Goal: Contribute content: Contribute content

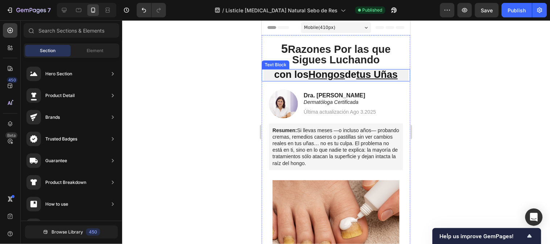
click at [347, 74] on strong "con los Hongos de tus Uñas" at bounding box center [336, 74] width 124 height 11
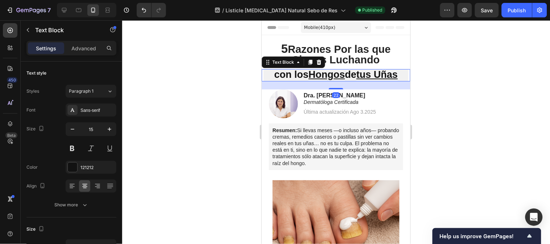
click at [346, 74] on strong "con los Hongos de tus Uñas" at bounding box center [336, 74] width 124 height 11
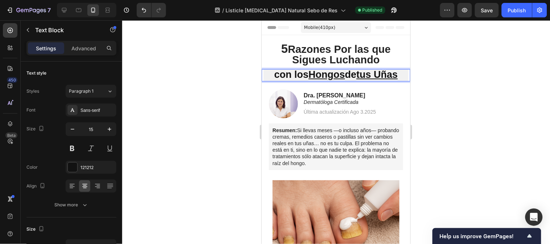
click at [284, 76] on strong "con los Hongos de tus Uñas" at bounding box center [336, 74] width 124 height 11
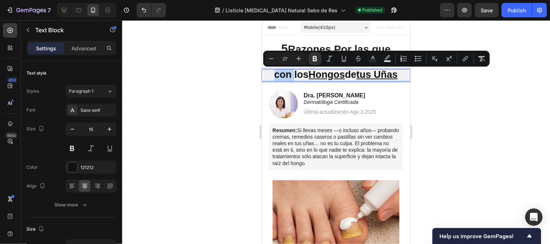
drag, startPoint x: 284, startPoint y: 76, endPoint x: 275, endPoint y: 76, distance: 9.1
click at [275, 76] on strong "con los Hongos de tus Uñas" at bounding box center [336, 74] width 124 height 11
click at [277, 76] on strong "con los Hongos de tus Uñas" at bounding box center [336, 74] width 124 height 11
drag, startPoint x: 285, startPoint y: 75, endPoint x: 277, endPoint y: 76, distance: 7.7
click at [277, 76] on strong "con los Hongos de tus Uñas" at bounding box center [336, 74] width 124 height 11
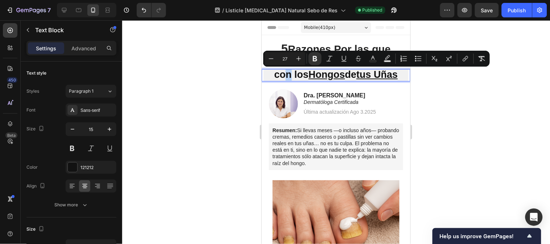
click at [282, 76] on strong "con los Hongos de tus Uñas" at bounding box center [336, 74] width 124 height 11
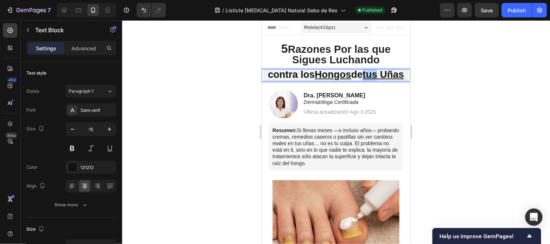
drag, startPoint x: 377, startPoint y: 73, endPoint x: 391, endPoint y: 74, distance: 13.8
click at [391, 74] on p "contra los Hongos de tus Uñas" at bounding box center [335, 75] width 143 height 11
click at [348, 80] on p "contra los Hongos de las Uñas" at bounding box center [335, 75] width 143 height 11
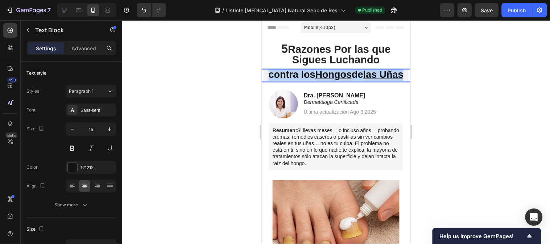
click at [348, 80] on p "contra los Hongos de las Uñas" at bounding box center [335, 75] width 143 height 11
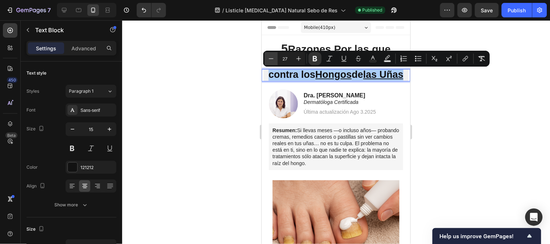
click at [269, 62] on icon "Editor contextual toolbar" at bounding box center [270, 58] width 7 height 7
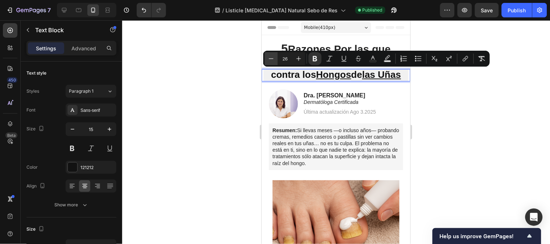
click at [268, 62] on icon "Editor contextual toolbar" at bounding box center [270, 58] width 7 height 7
type input "25"
click at [446, 79] on div at bounding box center [336, 132] width 428 height 224
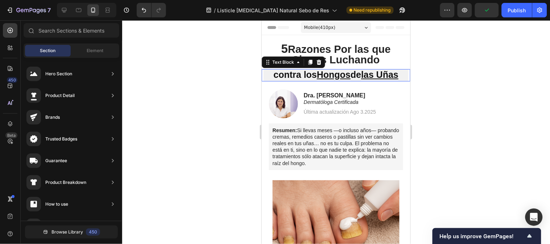
click at [264, 75] on p "contra los Hongos de las Uñas" at bounding box center [335, 75] width 143 height 11
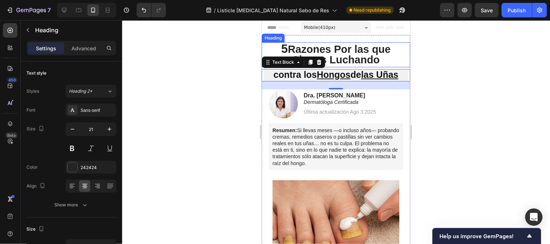
click at [377, 59] on span "Razones Por las que Sigues Luchando" at bounding box center [338, 54] width 103 height 22
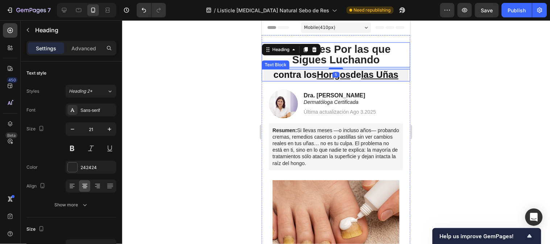
click at [299, 74] on strong "contra los Hongos de las Uñas" at bounding box center [335, 74] width 125 height 10
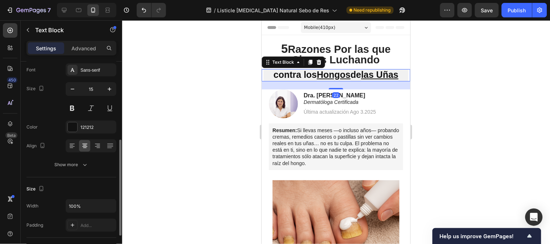
scroll to position [80, 0]
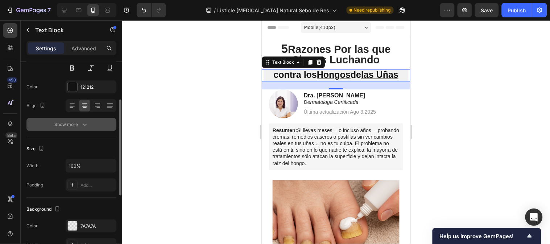
click at [87, 121] on icon "button" at bounding box center [84, 124] width 7 height 7
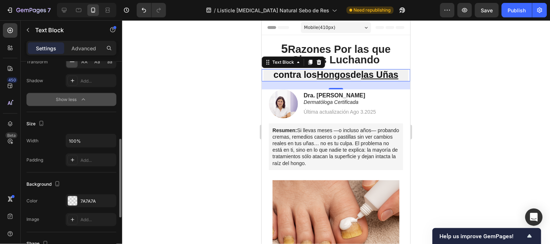
scroll to position [241, 0]
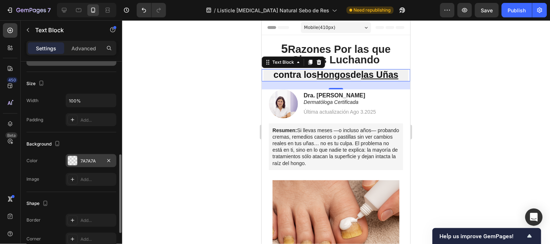
click at [92, 162] on div "7A7A7A" at bounding box center [90, 161] width 21 height 7
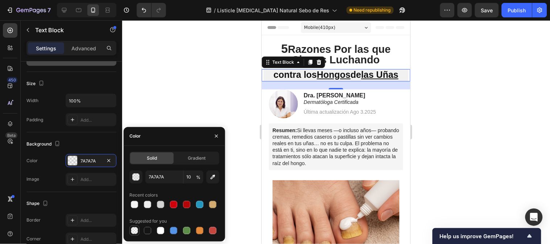
click at [134, 230] on div at bounding box center [134, 230] width 7 height 7
type input "000000"
type input "0"
click at [472, 85] on div at bounding box center [336, 132] width 428 height 224
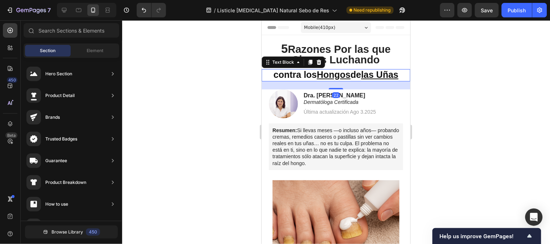
click at [326, 77] on u "Hongos" at bounding box center [333, 74] width 34 height 10
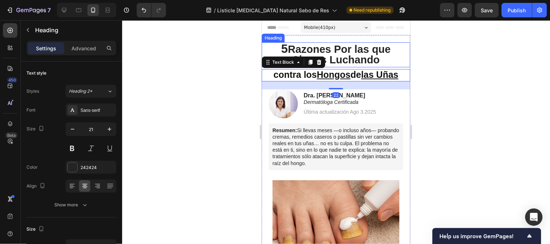
click at [353, 44] on span "Razones Por las que Sigues Luchando" at bounding box center [338, 54] width 103 height 22
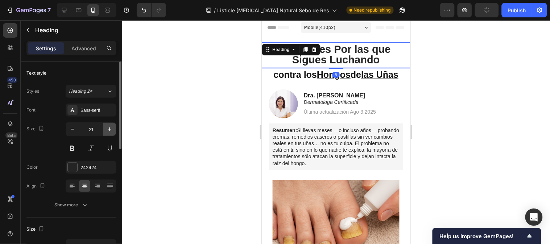
click at [114, 126] on button "button" at bounding box center [109, 129] width 13 height 13
type input "22"
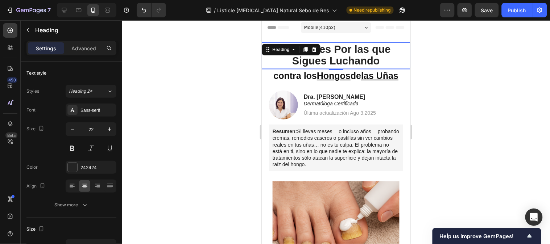
click at [387, 59] on h1 "5 Razones Por las que Sigues Luchando" at bounding box center [335, 55] width 134 height 26
click at [387, 59] on p "5 Razones Por las que Sigues Luchando" at bounding box center [335, 54] width 131 height 23
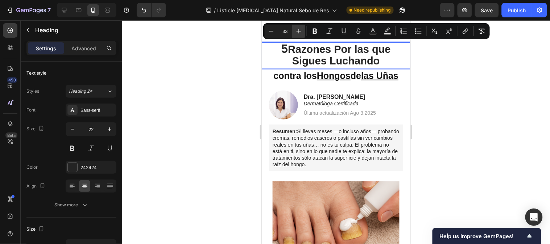
click at [298, 33] on icon "Editor contextual toolbar" at bounding box center [298, 31] width 7 height 7
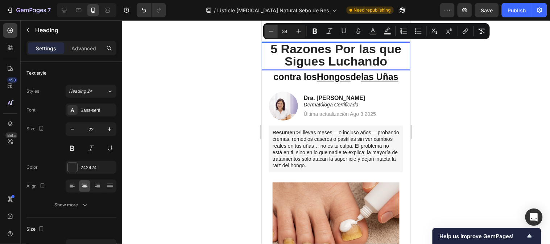
click at [272, 31] on icon "Editor contextual toolbar" at bounding box center [270, 31] width 7 height 7
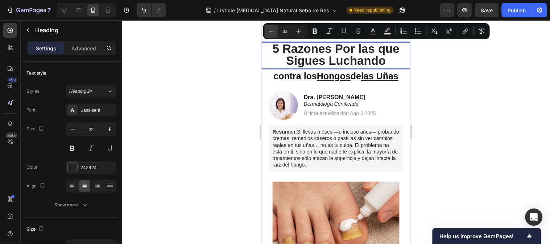
click at [272, 31] on icon "Editor contextual toolbar" at bounding box center [271, 31] width 5 height 0
type input "32"
click at [448, 67] on div at bounding box center [336, 132] width 428 height 224
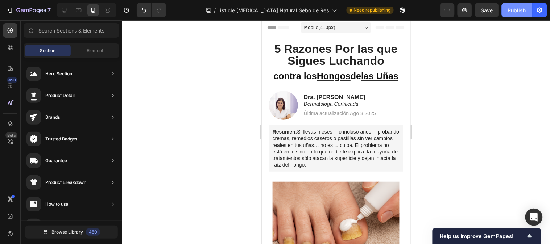
click at [516, 12] on div "Publish" at bounding box center [517, 11] width 18 height 8
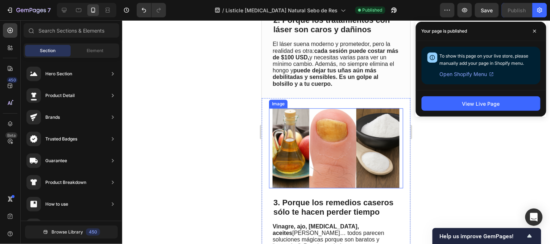
scroll to position [403, 0]
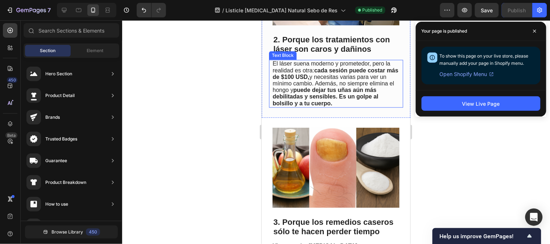
click at [362, 93] on span "El láser suena moderno y prometedor, pero la realidad es otra: cada sesión pued…" at bounding box center [335, 83] width 126 height 46
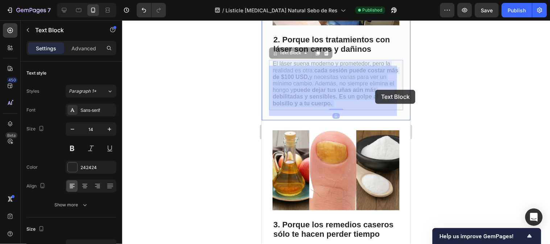
drag, startPoint x: 357, startPoint y: 89, endPoint x: 371, endPoint y: 91, distance: 14.6
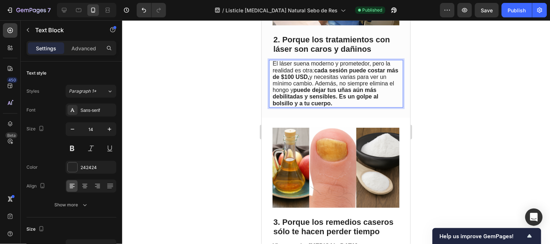
click at [357, 91] on span "El láser suena moderno y prometedor, pero la realidad es otra: cada sesión pued…" at bounding box center [335, 83] width 126 height 46
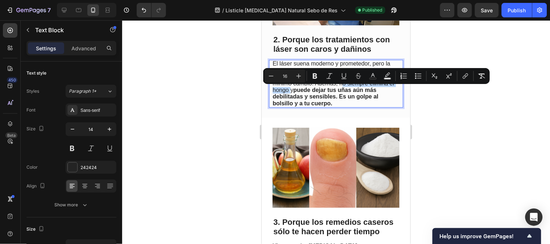
drag, startPoint x: 357, startPoint y: 89, endPoint x: 314, endPoint y: 97, distance: 43.5
click at [314, 97] on span "El láser suena moderno y prometedor, pero la realidad es otra: cada sesión pued…" at bounding box center [335, 83] width 126 height 46
drag, startPoint x: 315, startPoint y: 73, endPoint x: 76, endPoint y: 68, distance: 239.2
click at [315, 73] on icon "Editor contextual toolbar" at bounding box center [314, 75] width 7 height 7
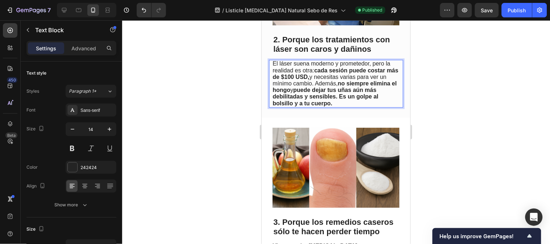
click at [437, 99] on div at bounding box center [336, 132] width 428 height 224
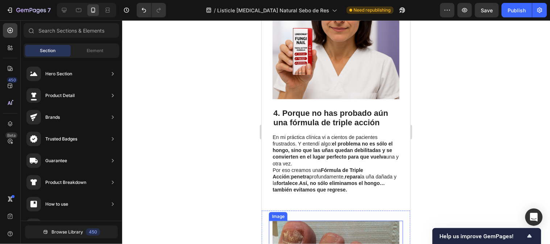
scroll to position [1046, 0]
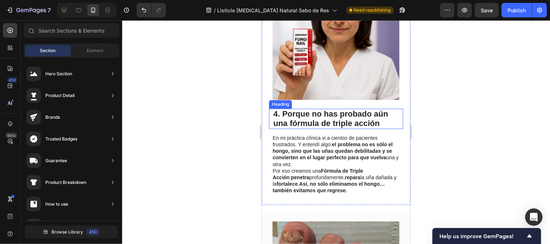
click at [336, 129] on h2 "4. Porque no has probado aún una fórmula de triple acción" at bounding box center [335, 119] width 127 height 20
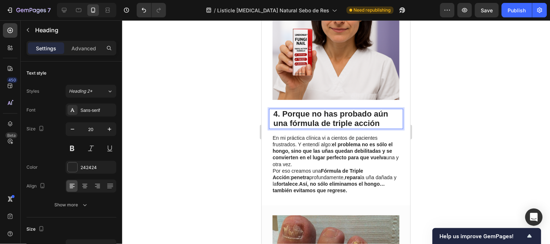
click at [334, 126] on span "4. Porque no has probado aún una fórmula de triple acción" at bounding box center [330, 118] width 115 height 18
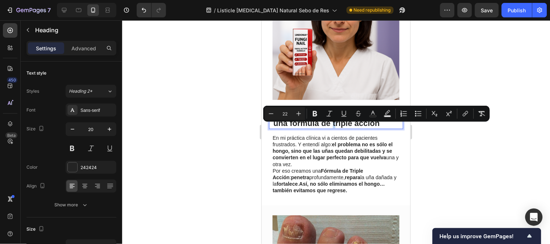
click at [333, 127] on span "4. Porque no has probado aún una fórmula de triple acción" at bounding box center [330, 118] width 115 height 18
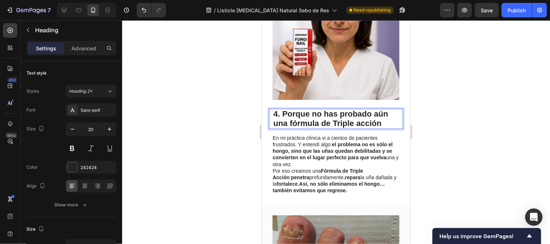
click at [358, 127] on span "4. Porque no has probado aún una fórmula de Triple acción" at bounding box center [330, 118] width 115 height 18
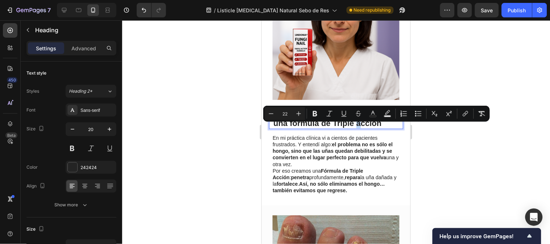
click at [357, 128] on span "4. Porque no has probado aún una fórmula de Triple acción" at bounding box center [330, 118] width 115 height 18
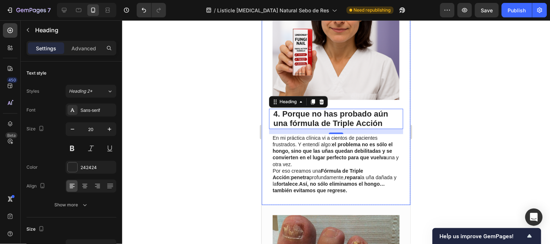
click at [450, 150] on div at bounding box center [336, 132] width 428 height 224
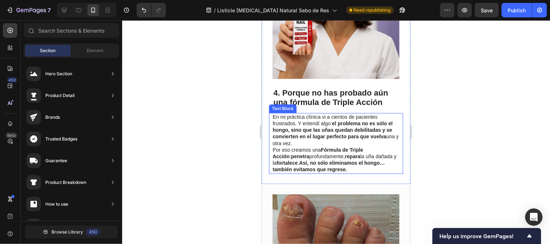
scroll to position [1087, 0]
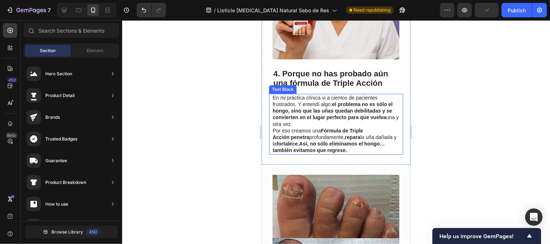
click at [291, 140] on strong "penetra" at bounding box center [300, 137] width 18 height 6
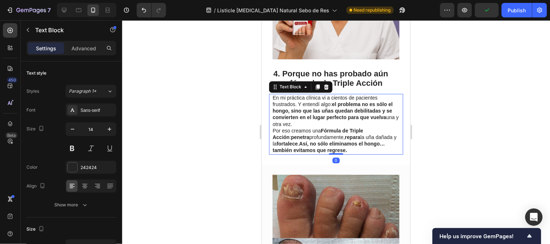
click at [291, 140] on strong "penetra" at bounding box center [300, 137] width 18 height 6
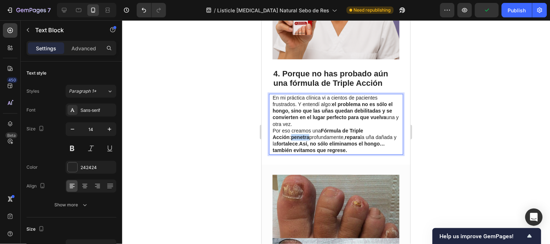
click at [291, 140] on strong "penetra" at bounding box center [300, 137] width 18 height 6
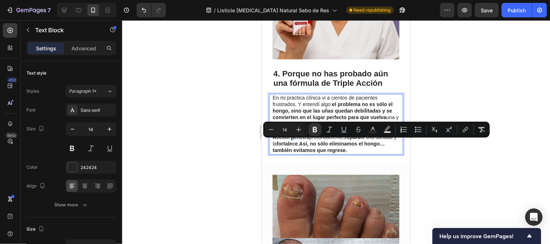
click at [291, 140] on strong "penetra" at bounding box center [300, 137] width 18 height 6
click at [318, 149] on strong "Así, no sólo eliminamos el hongo… también evitamos que regrese." at bounding box center [328, 147] width 112 height 12
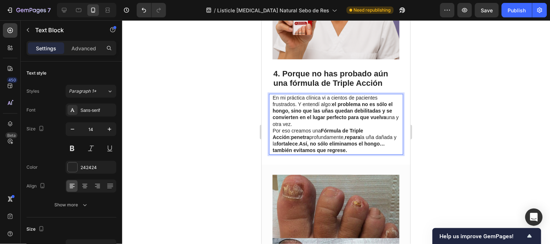
click at [313, 149] on strong "Así, no sólo eliminamos el hongo… también evitamos que regrese." at bounding box center [328, 147] width 112 height 12
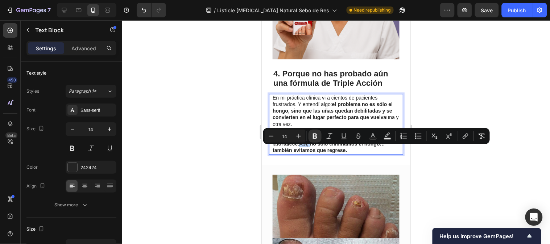
drag, startPoint x: 307, startPoint y: 149, endPoint x: 297, endPoint y: 149, distance: 9.8
click at [297, 149] on strong "Así, no sólo eliminamos el hongo… también evitamos que regrese." at bounding box center [328, 147] width 112 height 12
click at [313, 133] on icon "Editor contextual toolbar" at bounding box center [314, 136] width 7 height 7
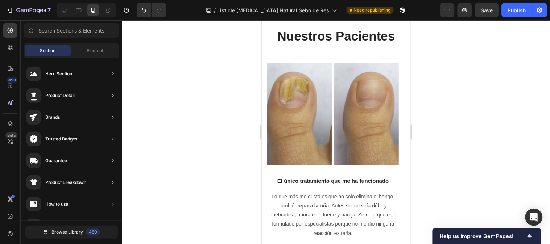
drag, startPoint x: 406, startPoint y: 134, endPoint x: 672, endPoint y: 217, distance: 279.4
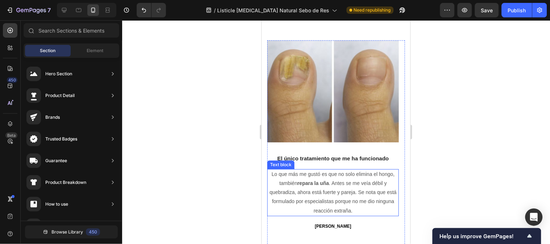
scroll to position [1852, 0]
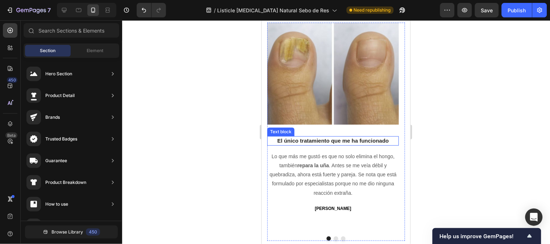
click at [328, 142] on span "El único tratamiento que me ha funcionado" at bounding box center [333, 140] width 112 height 6
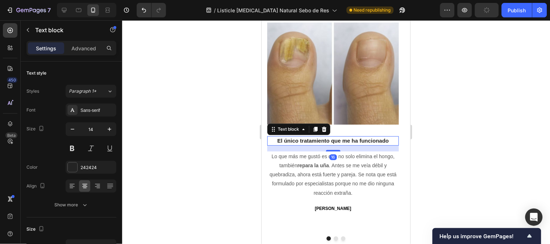
click at [328, 142] on span "El único tratamiento que me ha funcionado" at bounding box center [333, 140] width 112 height 6
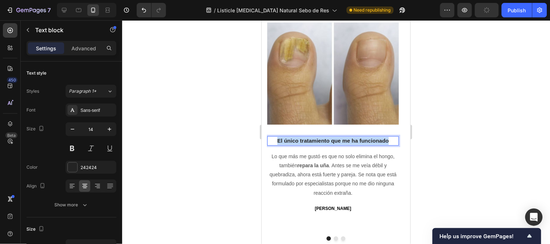
click at [328, 142] on span "El único tratamiento que me ha funcionado" at bounding box center [333, 140] width 112 height 6
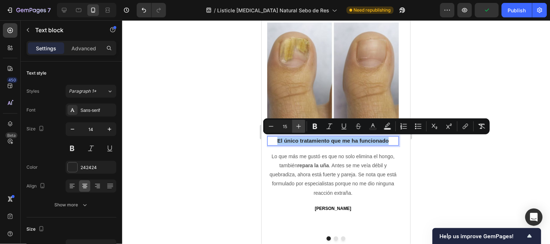
click at [299, 131] on button "Plus" at bounding box center [298, 126] width 13 height 13
type input "17"
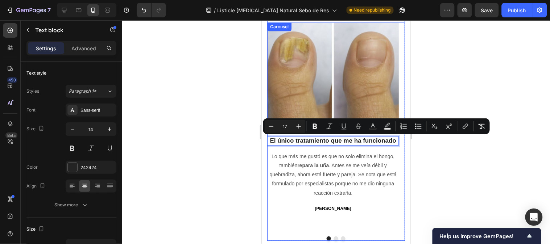
click at [333, 237] on button "Dot" at bounding box center [335, 238] width 4 height 4
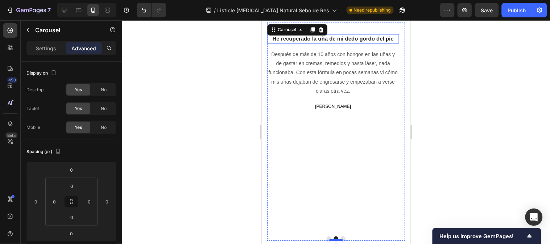
click at [334, 121] on span "He recuperado la uña de mi dedo gordo del pie" at bounding box center [332, 121] width 121 height 6
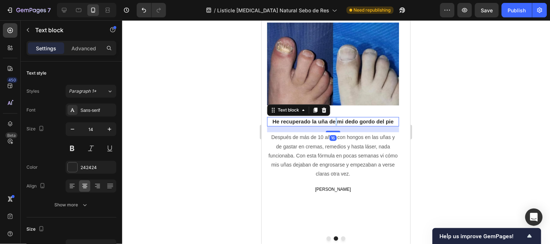
click at [334, 121] on span "He recuperado la uña de mi dedo gordo del pie" at bounding box center [332, 121] width 121 height 6
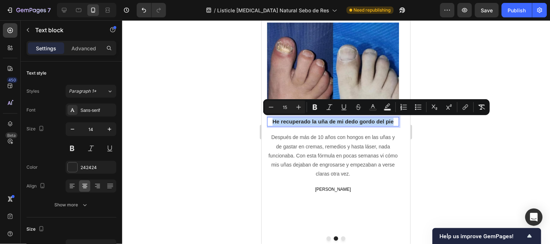
click at [334, 121] on span "He recuperado la uña de mi dedo gordo del pie" at bounding box center [332, 121] width 121 height 6
click at [300, 106] on icon "Editor contextual toolbar" at bounding box center [298, 107] width 7 height 7
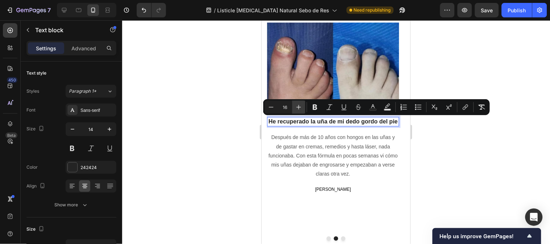
click at [300, 106] on icon "Editor contextual toolbar" at bounding box center [298, 107] width 7 height 7
type input "17"
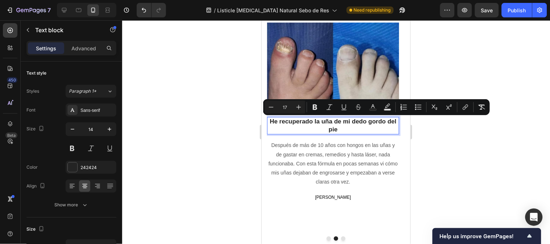
click at [348, 128] on p "He recuperado la uña de mi dedo gordo del pie" at bounding box center [332, 125] width 130 height 16
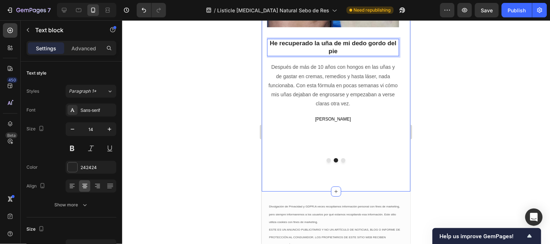
scroll to position [1933, 0]
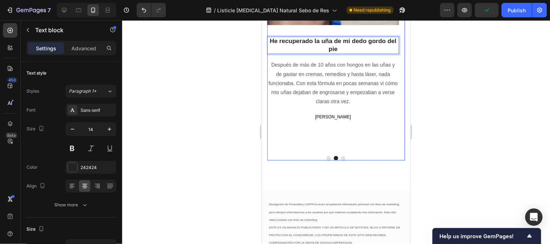
click at [339, 159] on div "Image El único tratamiento que me ha funcionado Text block Lo que más me gustó …" at bounding box center [336, 51] width 138 height 219
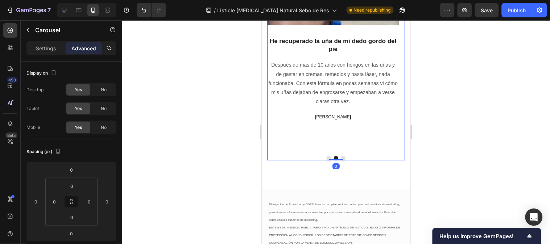
click at [341, 157] on button "Dot" at bounding box center [343, 158] width 4 height 4
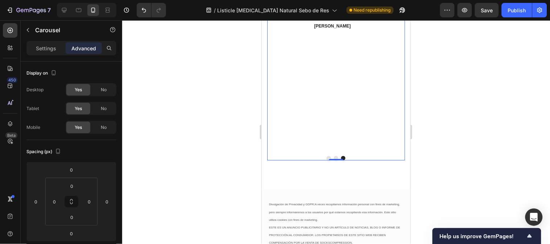
scroll to position [1892, 0]
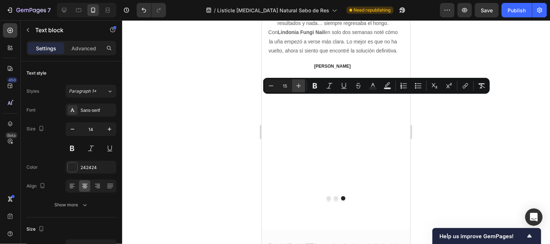
click at [299, 84] on icon "Editor contextual toolbar" at bounding box center [298, 85] width 7 height 7
type input "17"
click at [462, 116] on div at bounding box center [336, 132] width 428 height 224
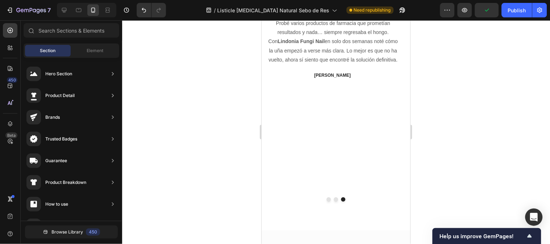
scroll to position [1933, 0]
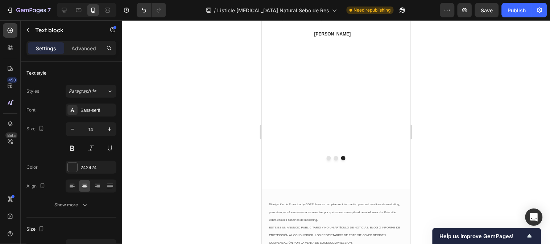
drag, startPoint x: 384, startPoint y: 60, endPoint x: 361, endPoint y: 58, distance: 23.2
drag, startPoint x: 395, startPoint y: 59, endPoint x: 391, endPoint y: 59, distance: 4.0
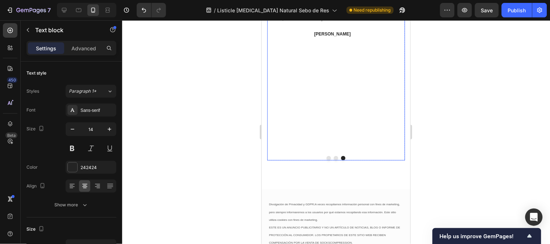
click at [333, 160] on button "Dot" at bounding box center [335, 158] width 4 height 4
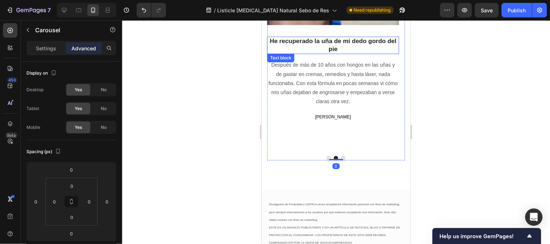
click at [270, 40] on span "He recuperado la uña de mi dedo gordo del pie" at bounding box center [332, 44] width 127 height 15
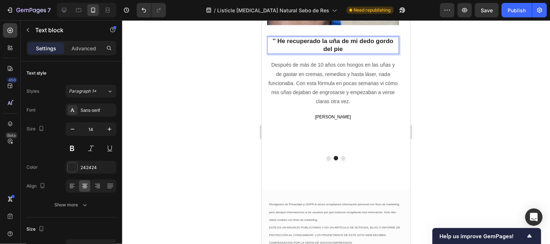
click at [344, 48] on p "'' He recuperado la uña de mi dedo gordo del pie" at bounding box center [332, 45] width 130 height 16
click at [340, 47] on span "'' He recuperado la uña de mi dedo gordo del pie ''" at bounding box center [332, 44] width 121 height 15
click at [342, 47] on span "'' He recuperado la uña de mi dedo gordo del pie ''" at bounding box center [332, 44] width 121 height 15
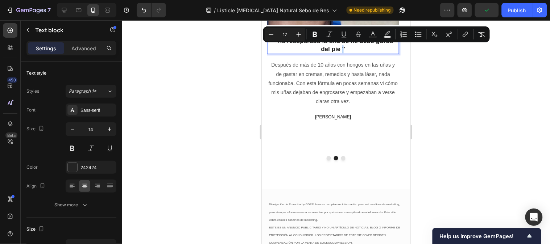
click at [341, 47] on span "'' He recuperado la uña de mi dedo gordo del pie ''" at bounding box center [332, 44] width 121 height 15
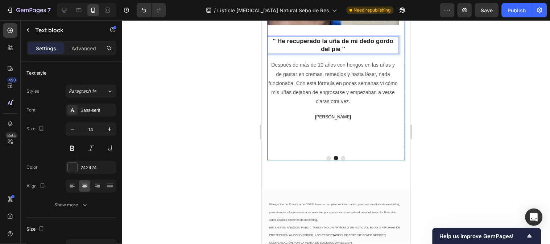
click at [326, 160] on button "Dot" at bounding box center [328, 158] width 4 height 4
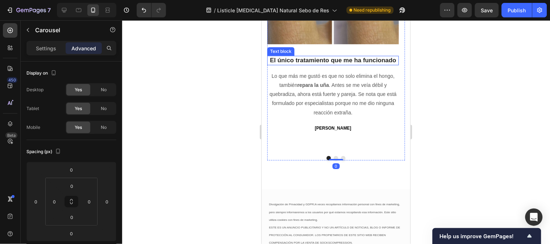
click at [269, 58] on span "El único tratamiento que me ha funcionado" at bounding box center [332, 60] width 126 height 7
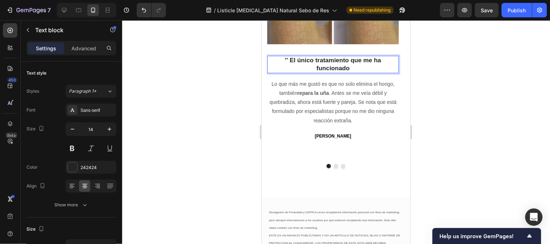
click at [357, 67] on p "'' El único tratamiento que me ha funcionado" at bounding box center [332, 64] width 130 height 16
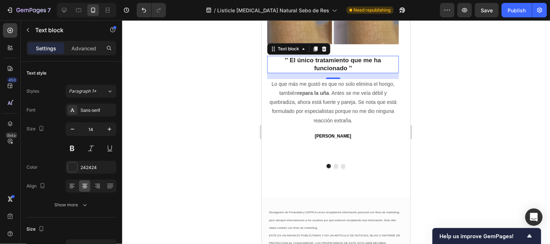
click at [468, 117] on div at bounding box center [336, 132] width 428 height 224
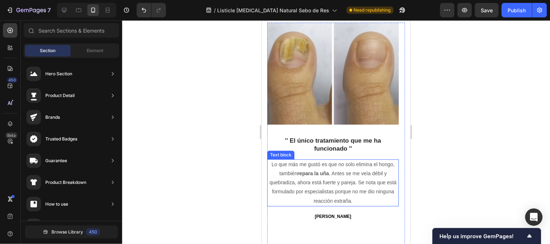
scroll to position [1812, 0]
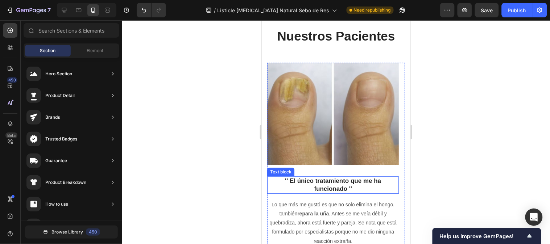
click at [354, 187] on p "'' El único tratamiento que me ha funcionado ''" at bounding box center [332, 185] width 130 height 16
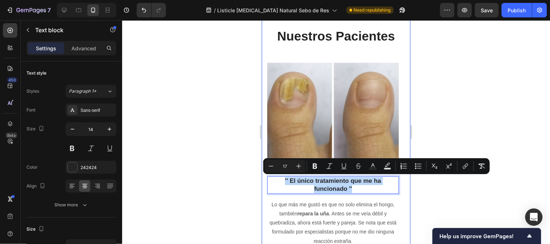
drag, startPoint x: 355, startPoint y: 187, endPoint x: 258, endPoint y: 176, distance: 98.4
copy span "'' El único tratamiento que me ha funcionado ''"
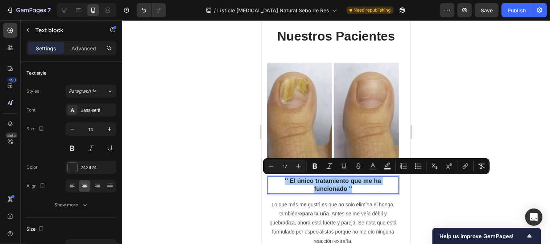
click at [494, 187] on div at bounding box center [336, 132] width 428 height 224
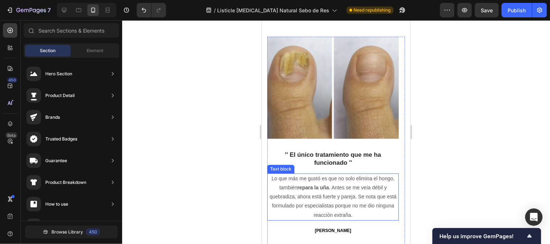
scroll to position [1852, 0]
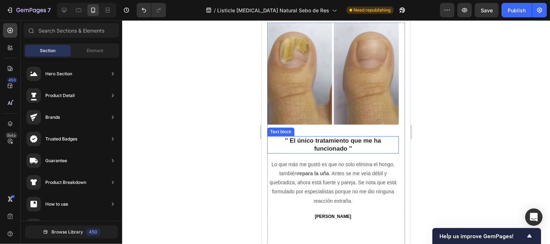
click at [354, 147] on p "'' El único tratamiento que me ha funcionado ''" at bounding box center [332, 145] width 130 height 16
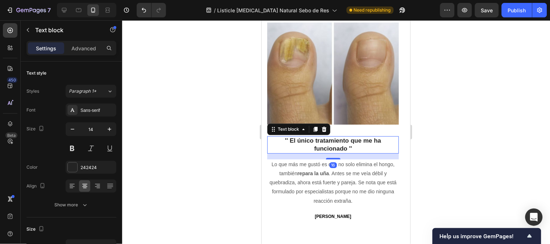
click at [354, 146] on p "'' El único tratamiento que me ha funcionado ''" at bounding box center [332, 145] width 130 height 16
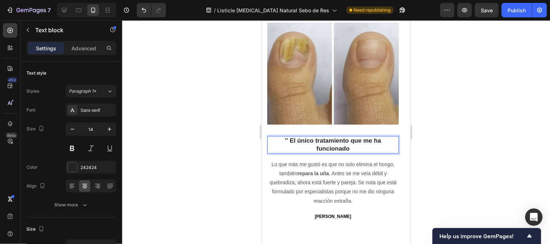
click at [288, 138] on span "'' El único tratamiento que me ha funcionado" at bounding box center [332, 144] width 96 height 15
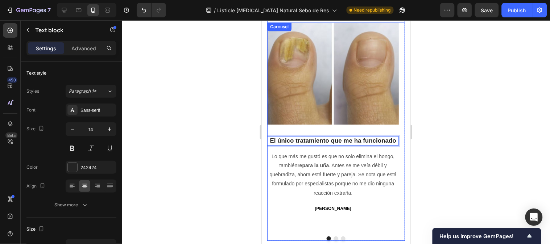
scroll to position [1892, 0]
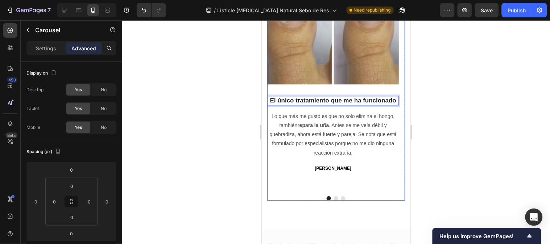
click at [333, 200] on button "Dot" at bounding box center [335, 198] width 4 height 4
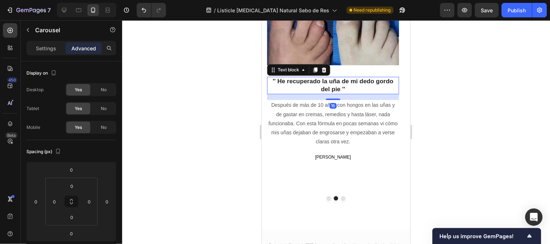
click at [275, 80] on span "'' He recuperado la uña de mi dedo gordo del pie ''" at bounding box center [332, 85] width 121 height 15
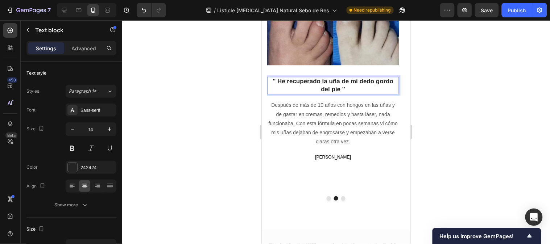
click at [277, 80] on span "'' He recuperado la uña de mi dedo gordo del pie ''" at bounding box center [332, 85] width 121 height 15
click at [345, 91] on p "He recuperado la uña de mi dedo gordo del pie ''" at bounding box center [332, 85] width 130 height 16
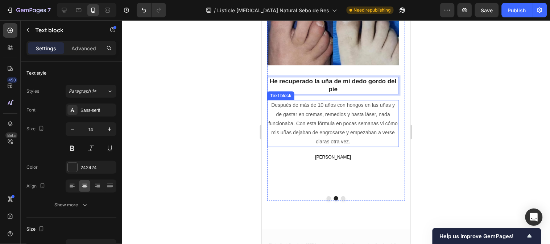
scroll to position [1933, 0]
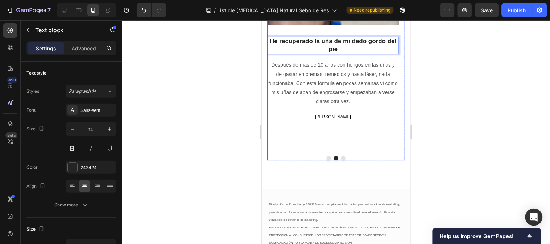
click at [341, 160] on button "Dot" at bounding box center [343, 158] width 4 height 4
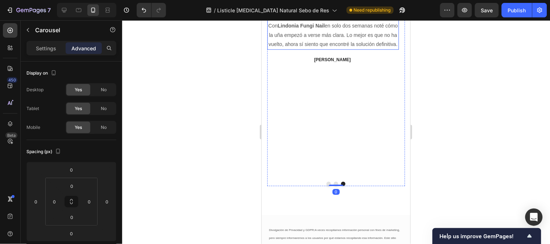
scroll to position [1892, 0]
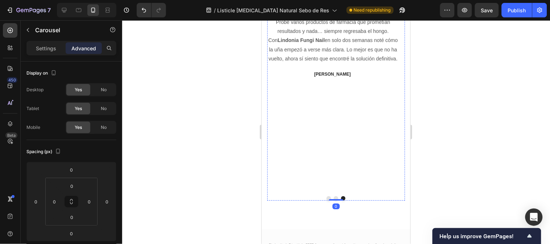
click at [276, 9] on span "''Llevaba dos años intentando acabar con los hongos''" at bounding box center [332, 2] width 122 height 15
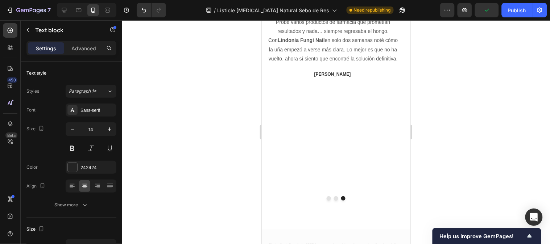
click at [275, 9] on span "''Llevaba dos años intentando acabar con los hongos''" at bounding box center [332, 2] width 122 height 15
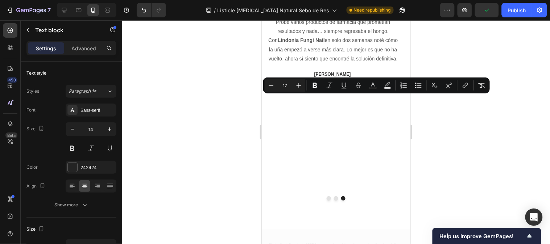
click at [275, 9] on span "''Llevaba dos años intentando acabar con los hongos''" at bounding box center [332, 2] width 122 height 15
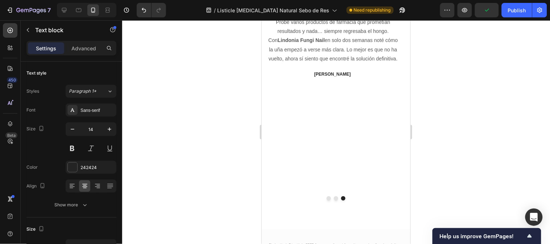
click at [356, 10] on p "Llevaba dos años intentando acabar con los hongos''" at bounding box center [332, 2] width 130 height 16
click at [444, 132] on div at bounding box center [336, 132] width 428 height 224
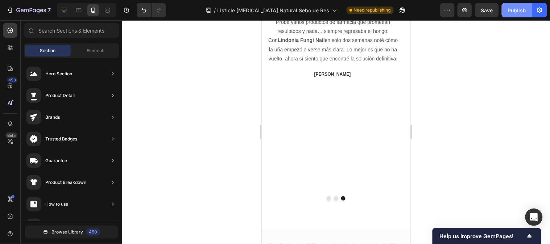
click at [516, 8] on div "Publish" at bounding box center [517, 11] width 18 height 8
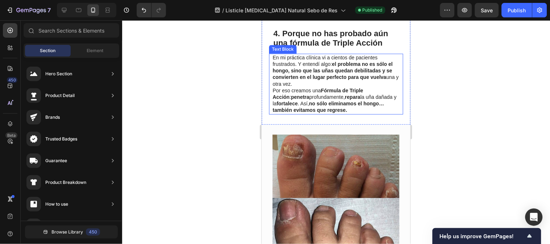
scroll to position [1087, 0]
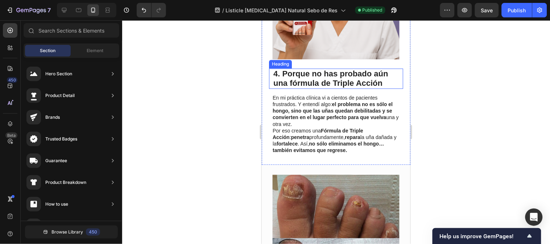
click at [288, 87] on span "4. Porque no has probado aún una fórmula de Triple Acción" at bounding box center [330, 78] width 115 height 18
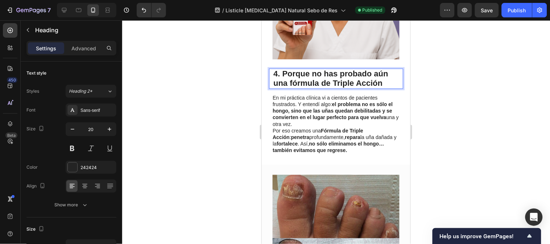
click at [291, 87] on span "4. Porque no has probado aún una fórmula de Triple Acción" at bounding box center [330, 78] width 115 height 18
click at [290, 87] on span "4. Porque no has probado aún una fórmula de Triple Acción" at bounding box center [330, 78] width 115 height 18
click at [335, 87] on span "4. Porque no has probado aún una Fórmula de Triple Acción" at bounding box center [330, 78] width 115 height 18
click at [517, 15] on button "Publish" at bounding box center [516, 10] width 30 height 14
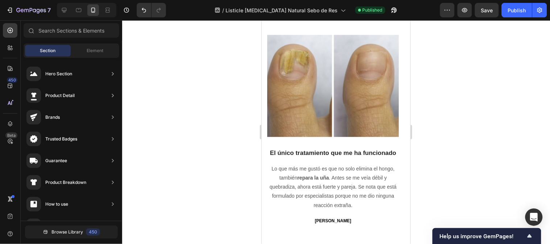
scroll to position [1699, 0]
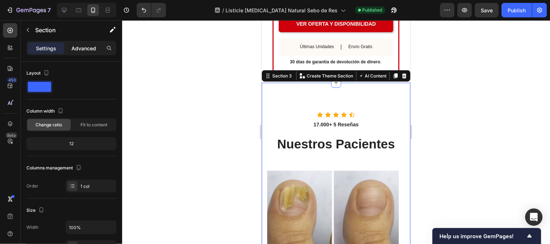
click at [81, 47] on p "Advanced" at bounding box center [83, 49] width 25 height 8
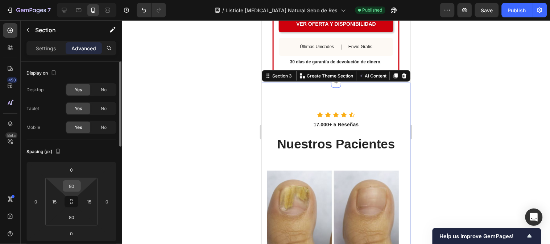
click at [72, 186] on input "80" at bounding box center [71, 186] width 14 height 11
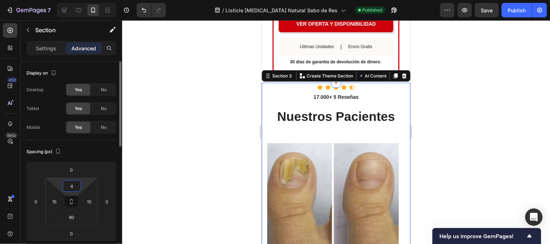
type input "40"
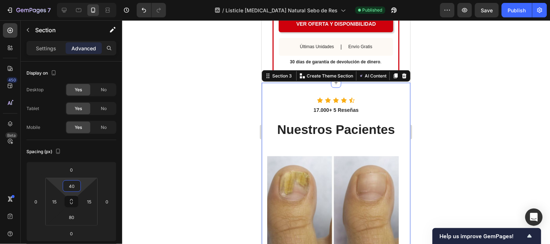
click at [520, 67] on div at bounding box center [336, 132] width 428 height 224
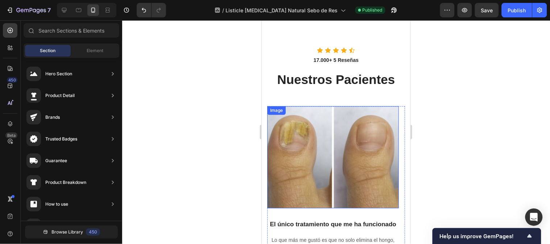
scroll to position [1780, 0]
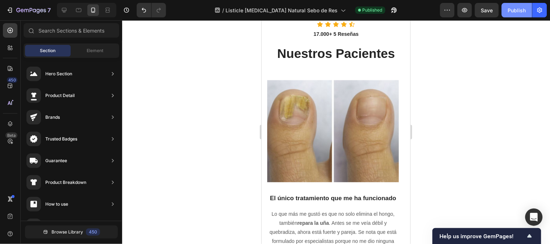
click at [517, 9] on div "Publish" at bounding box center [517, 11] width 18 height 8
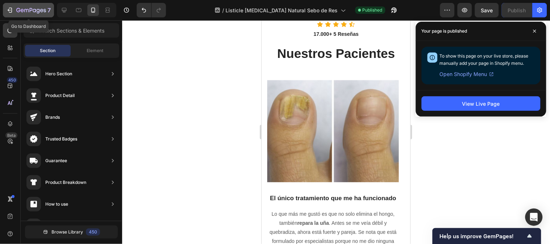
click at [14, 5] on button "7" at bounding box center [28, 10] width 51 height 14
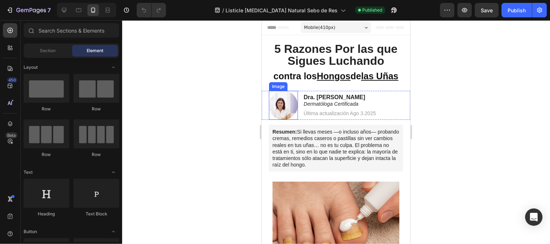
click at [280, 104] on img at bounding box center [282, 105] width 29 height 29
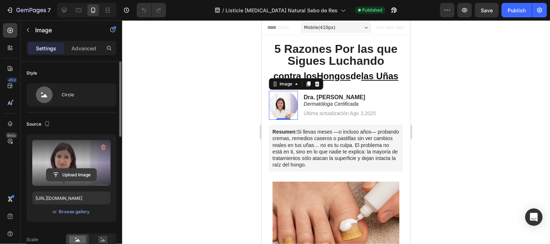
click at [70, 178] on input "file" at bounding box center [71, 175] width 50 height 12
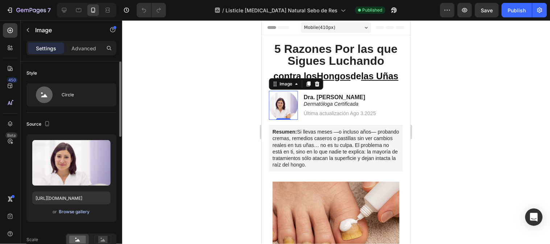
click at [60, 211] on div "Browse gallery" at bounding box center [74, 212] width 31 height 7
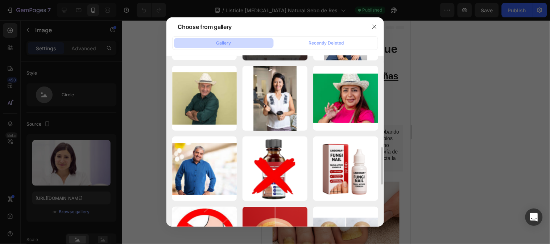
scroll to position [499, 0]
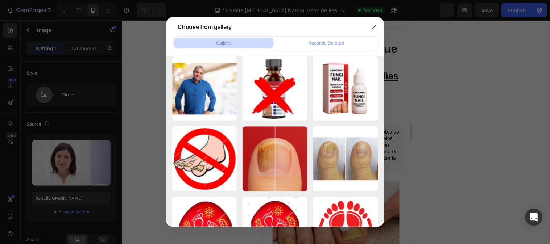
drag, startPoint x: 373, startPoint y: 28, endPoint x: 395, endPoint y: 1, distance: 34.7
click at [373, 28] on icon "button" at bounding box center [374, 27] width 6 height 6
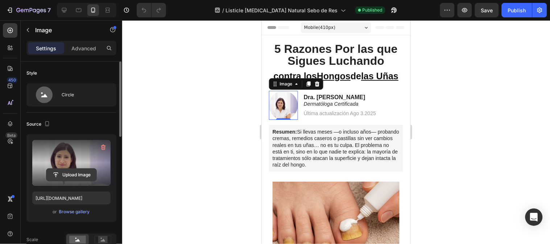
click at [66, 175] on input "file" at bounding box center [71, 175] width 50 height 12
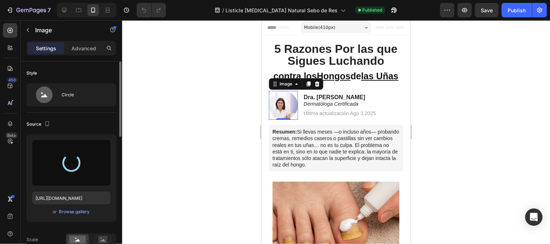
type input "https://cdn.shopify.com/s/files/1/0790/3346/7207/files/gempages_535125723526988…"
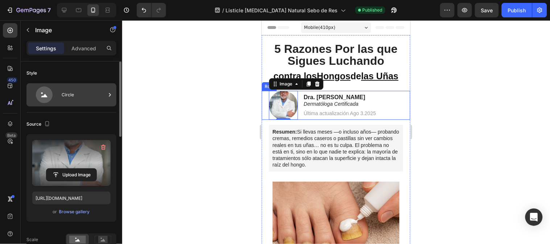
click at [74, 95] on div "Circle" at bounding box center [84, 95] width 44 height 17
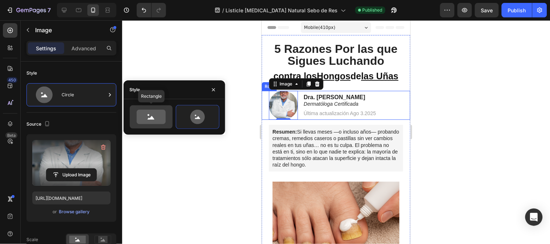
click at [148, 116] on circle at bounding box center [148, 115] width 2 height 2
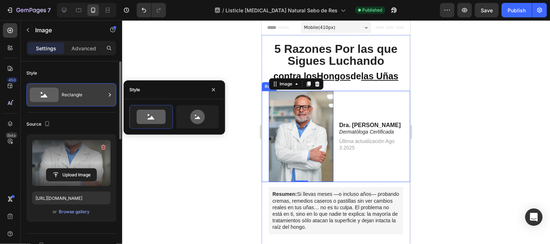
click at [87, 98] on div "Rectangle" at bounding box center [84, 95] width 44 height 17
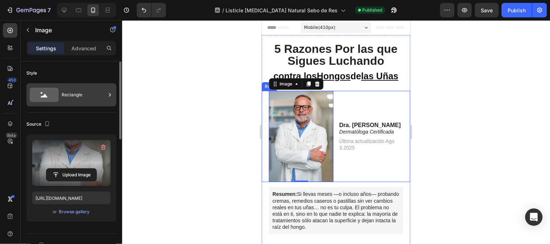
click at [69, 89] on div "Rectangle" at bounding box center [84, 95] width 44 height 17
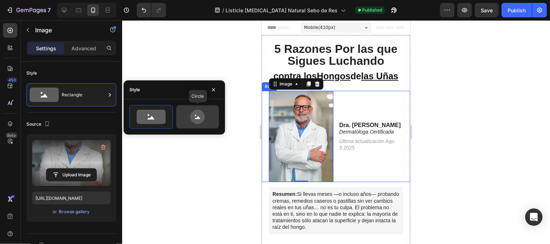
click at [198, 113] on icon at bounding box center [197, 117] width 14 height 14
type input "80"
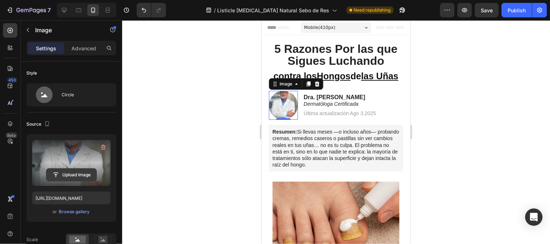
click at [84, 170] on input "file" at bounding box center [71, 175] width 50 height 12
click at [66, 180] on input "file" at bounding box center [71, 175] width 50 height 12
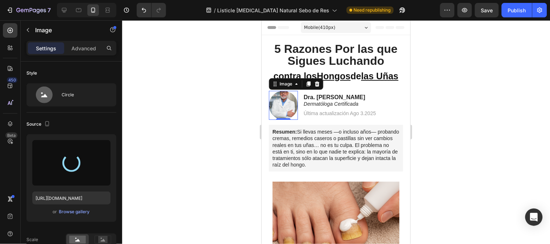
type input "https://cdn.shopify.com/s/files/1/0790/3346/7207/files/gempages_535125723526988…"
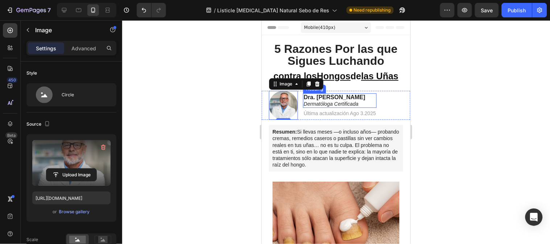
click at [336, 97] on strong "Dra. [PERSON_NAME]" at bounding box center [334, 97] width 62 height 6
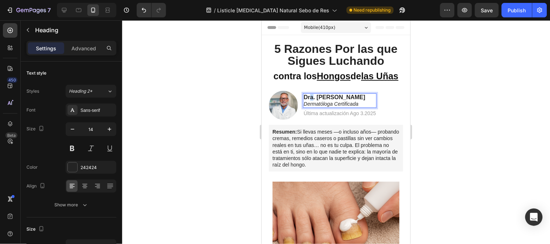
click at [312, 94] on strong "Dra. [PERSON_NAME]" at bounding box center [334, 97] width 62 height 6
click at [311, 95] on strong "Dr. Isabel Moreno" at bounding box center [327, 97] width 49 height 6
click at [313, 95] on strong "Dr. Isabel Moreno" at bounding box center [327, 97] width 49 height 6
click at [331, 95] on strong "Dr. Isabel Moreno" at bounding box center [327, 97] width 49 height 6
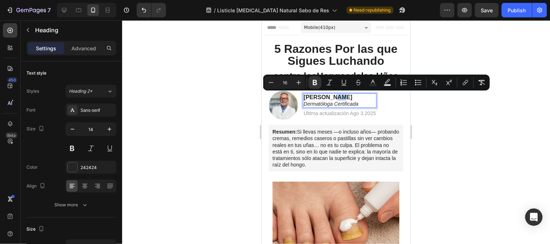
drag, startPoint x: 357, startPoint y: 95, endPoint x: 313, endPoint y: 96, distance: 43.9
click at [313, 96] on p "Dr. Isabel Moreno Dermatóloga Certificada" at bounding box center [339, 100] width 72 height 13
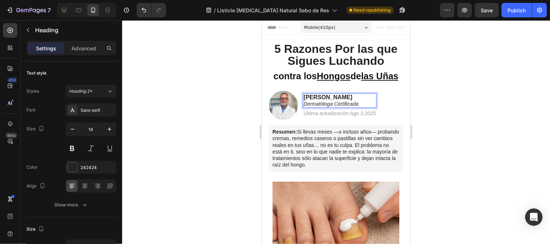
click at [333, 103] on icon "Dermatóloga Certificada" at bounding box center [330, 104] width 55 height 6
click at [332, 103] on icon "Dermatóloga Certificada" at bounding box center [330, 104] width 55 height 6
click at [361, 105] on p "Dr. Miguel Ángel López Dermatólogo Certificada" at bounding box center [339, 100] width 72 height 13
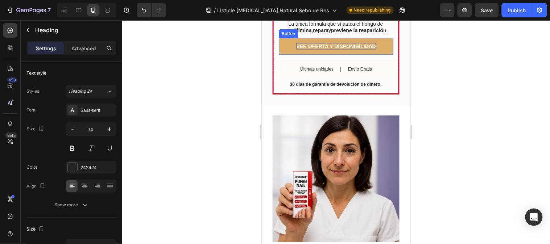
scroll to position [966, 0]
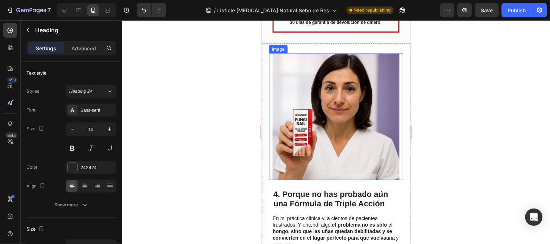
click at [342, 110] on img at bounding box center [335, 116] width 127 height 127
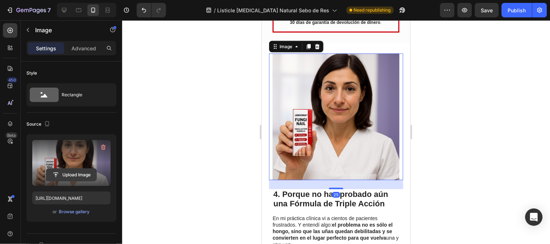
click at [69, 178] on input "file" at bounding box center [71, 175] width 50 height 12
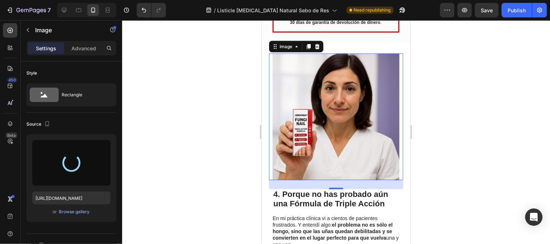
type input "https://cdn.shopify.com/s/files/1/0790/3346/7207/files/gempages_535125723526988…"
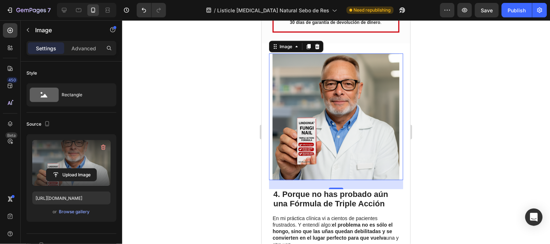
click at [448, 91] on div at bounding box center [336, 132] width 428 height 224
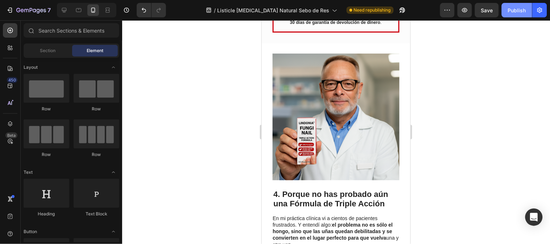
click at [515, 7] on div "Publish" at bounding box center [517, 11] width 18 height 8
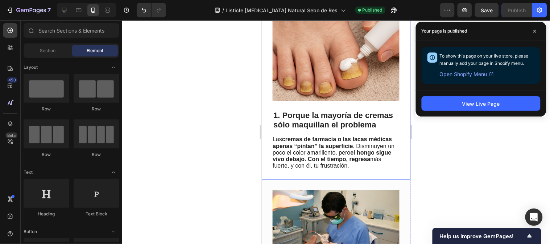
scroll to position [0, 0]
